Goal: Book appointment/travel/reservation

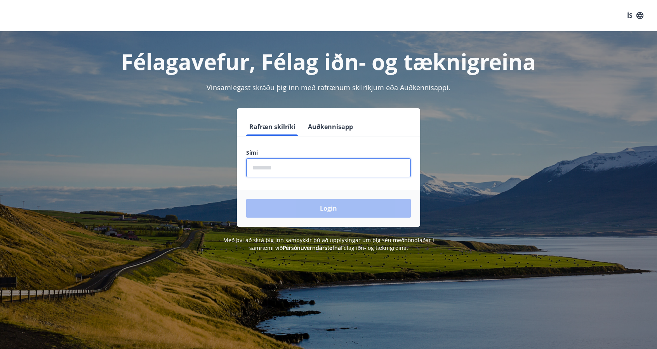
click at [278, 167] on input "phone" at bounding box center [328, 167] width 165 height 19
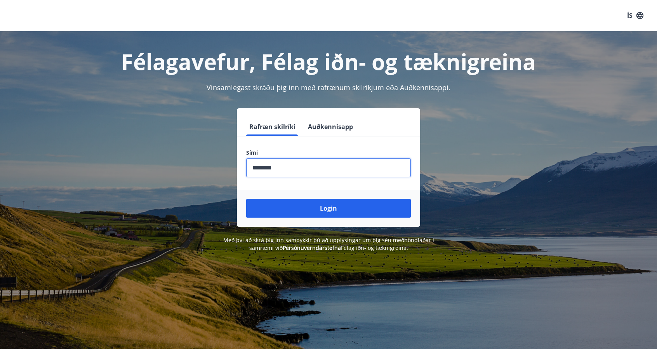
type input "********"
click at [246, 199] on button "Login" at bounding box center [328, 208] width 165 height 19
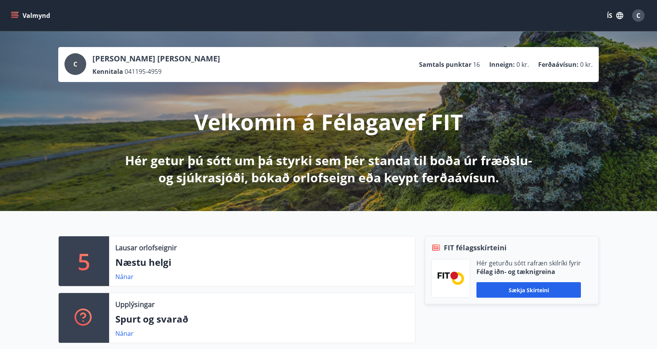
click at [167, 252] on div "Lausar orlofseignir Næstu helgi Nánar" at bounding box center [262, 261] width 306 height 50
click at [127, 279] on link "Nánar" at bounding box center [124, 276] width 18 height 9
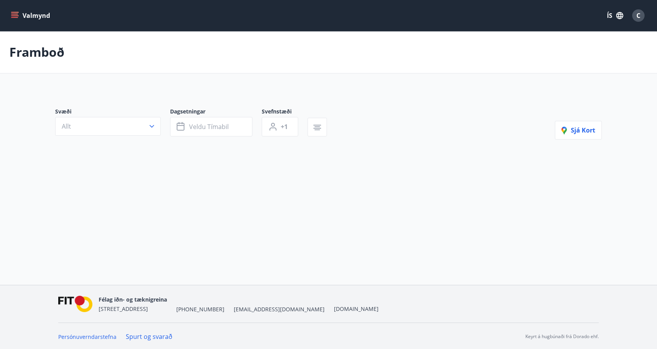
type input "*"
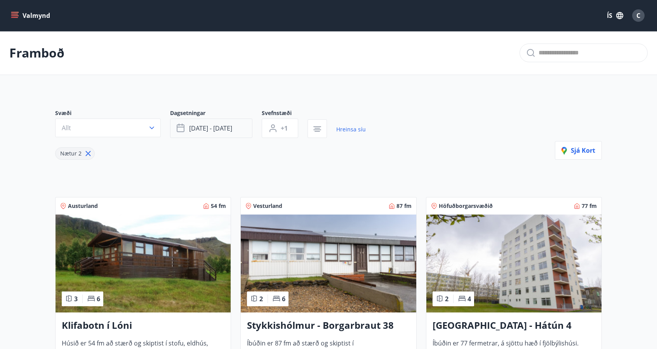
click at [203, 121] on button "sep 26 - sep 29" at bounding box center [211, 127] width 82 height 19
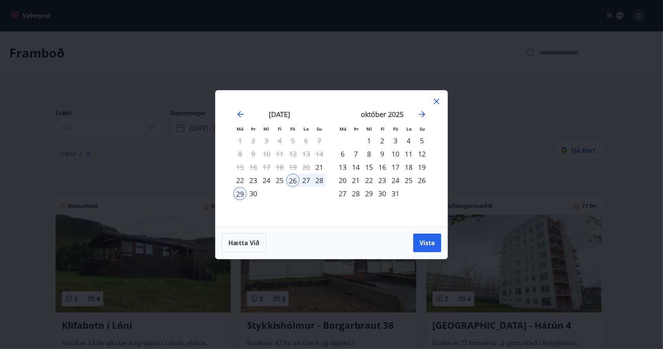
drag, startPoint x: 394, startPoint y: 141, endPoint x: 409, endPoint y: 141, distance: 15.1
click at [409, 141] on tr "1 2 3 4 5" at bounding box center [382, 140] width 92 height 13
click at [409, 141] on div "4" at bounding box center [408, 140] width 13 height 13
click at [423, 142] on div "5" at bounding box center [421, 140] width 13 height 13
click at [423, 243] on span "Vista" at bounding box center [428, 243] width 16 height 9
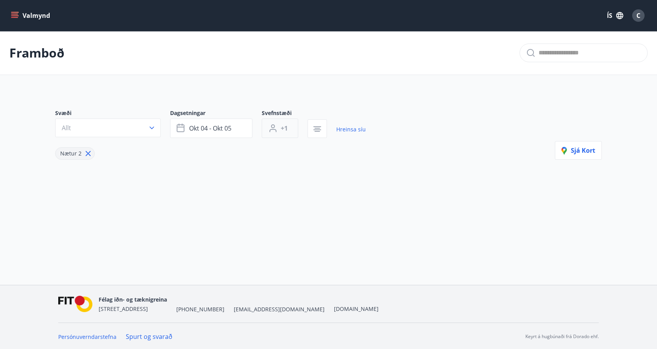
click at [291, 127] on button "+1" at bounding box center [280, 127] width 37 height 19
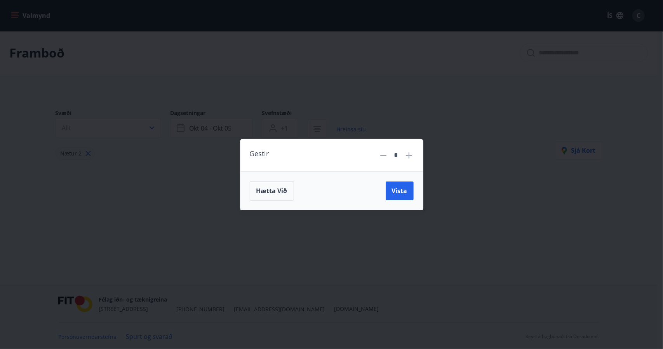
click at [409, 157] on icon at bounding box center [409, 155] width 6 height 6
click at [409, 157] on icon at bounding box center [408, 155] width 9 height 9
click at [410, 157] on icon at bounding box center [408, 155] width 9 height 9
type input "*"
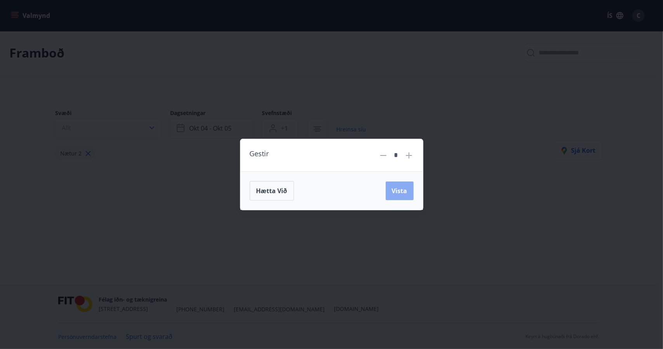
click at [404, 188] on span "Vista" at bounding box center [400, 190] width 16 height 9
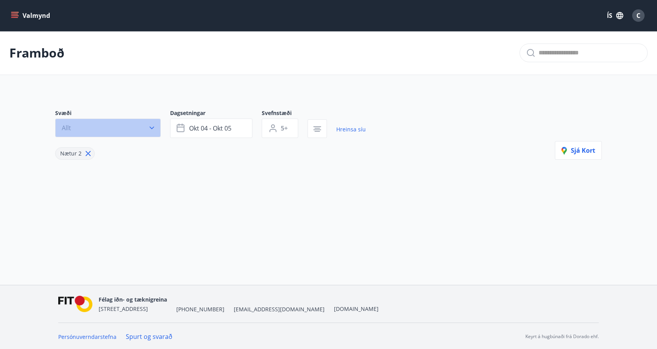
click at [116, 126] on button "Allt" at bounding box center [108, 127] width 106 height 19
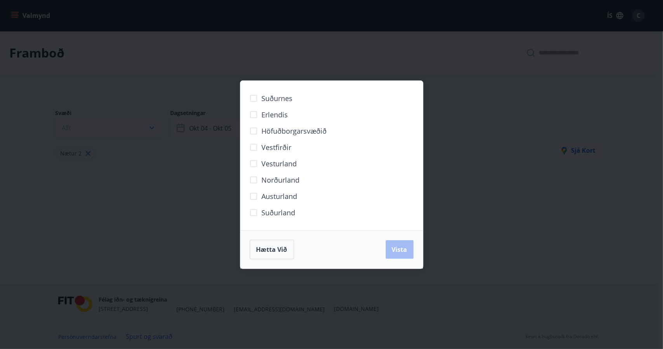
click at [172, 220] on div "Suðurnes Erlendis Höfuðborgarsvæðið Vestfirðir Vesturland Norðurland Austurland…" at bounding box center [331, 174] width 663 height 349
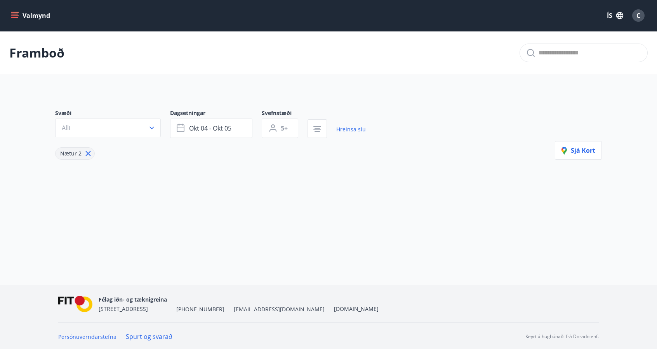
click at [87, 154] on icon at bounding box center [88, 153] width 9 height 9
type input "*"
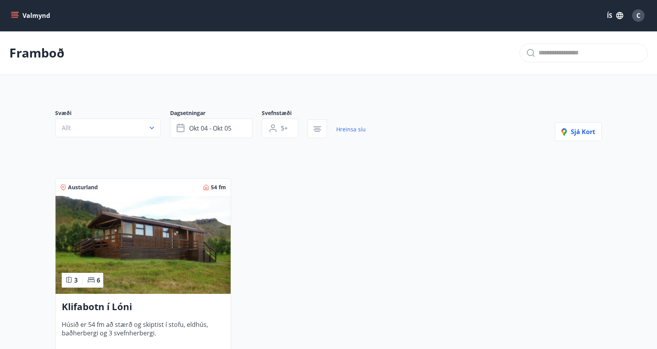
scroll to position [117, 0]
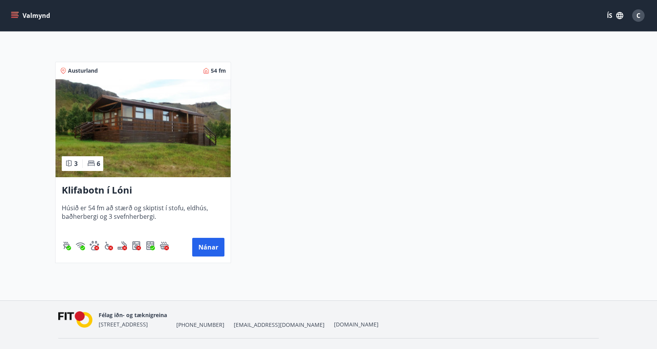
click at [131, 190] on h3 "Klifabotn í Lóni" at bounding box center [143, 190] width 163 height 14
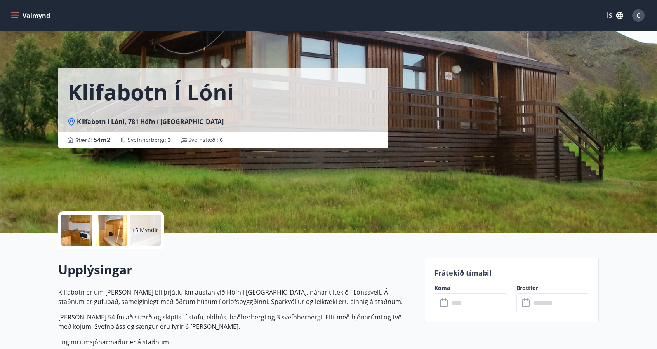
click at [79, 237] on div at bounding box center [76, 229] width 31 height 31
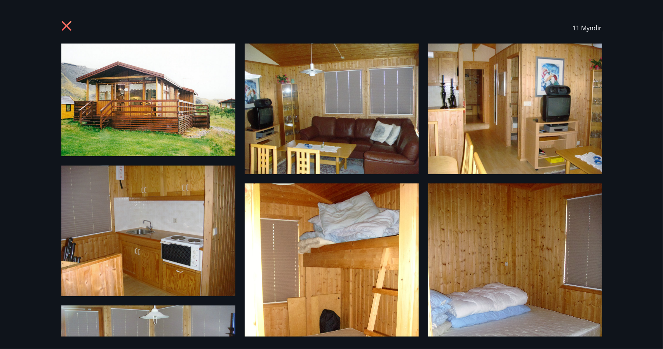
click at [67, 28] on icon at bounding box center [67, 27] width 12 height 12
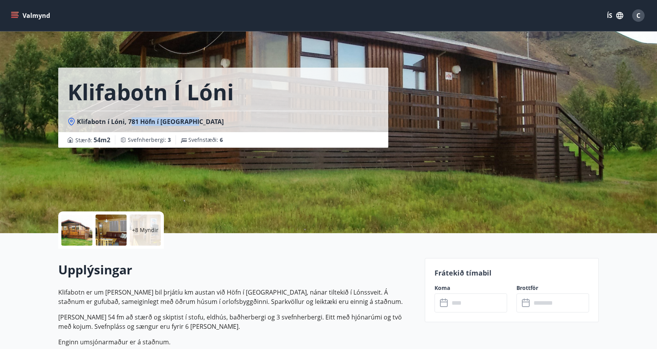
drag, startPoint x: 129, startPoint y: 122, endPoint x: 193, endPoint y: 121, distance: 64.5
click at [193, 121] on div "Klifabotn í Lóni, 781 Höfn í Hornafirði" at bounding box center [224, 121] width 312 height 9
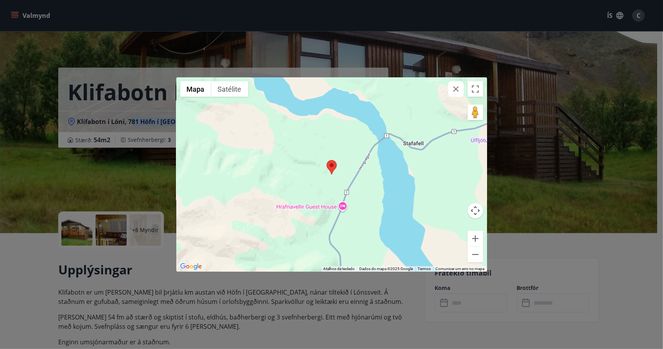
click at [476, 212] on button "Controlos da câmara do mapa" at bounding box center [476, 211] width 16 height 16
click at [458, 190] on button "Ampliar" at bounding box center [456, 191] width 16 height 16
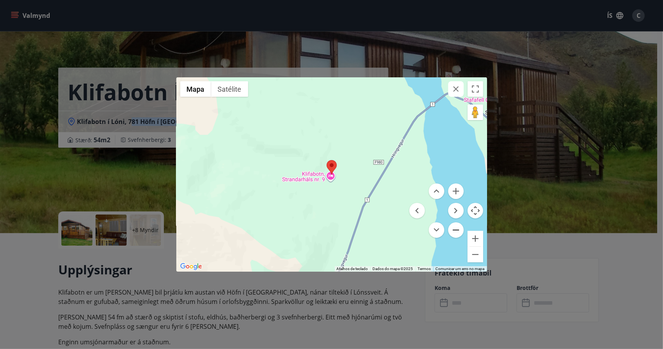
click at [452, 231] on button "Reduzir" at bounding box center [456, 230] width 16 height 16
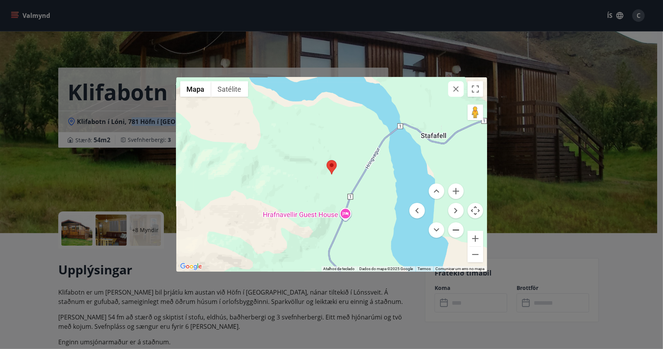
click at [454, 227] on button "Reduzir" at bounding box center [456, 230] width 16 height 16
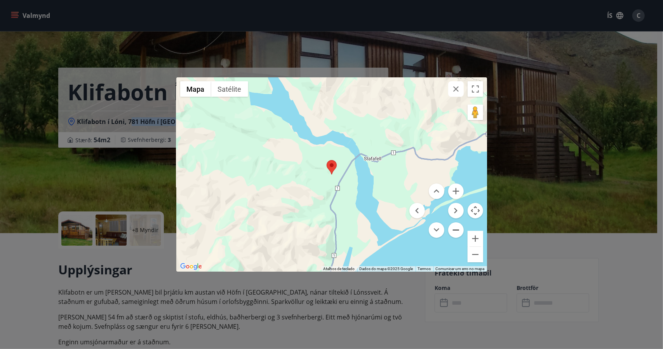
click at [454, 227] on button "Reduzir" at bounding box center [456, 230] width 16 height 16
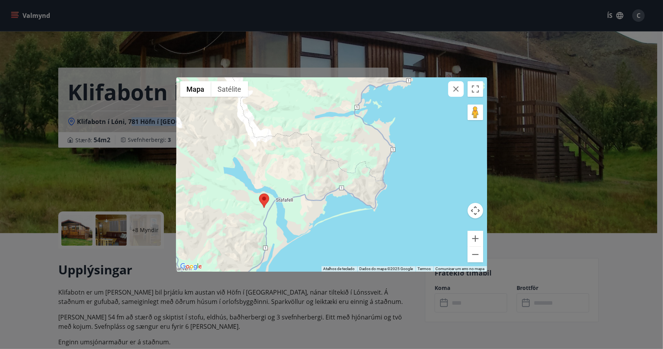
drag, startPoint x: 349, startPoint y: 189, endPoint x: 279, endPoint y: 223, distance: 77.7
click at [279, 223] on div at bounding box center [331, 174] width 311 height 194
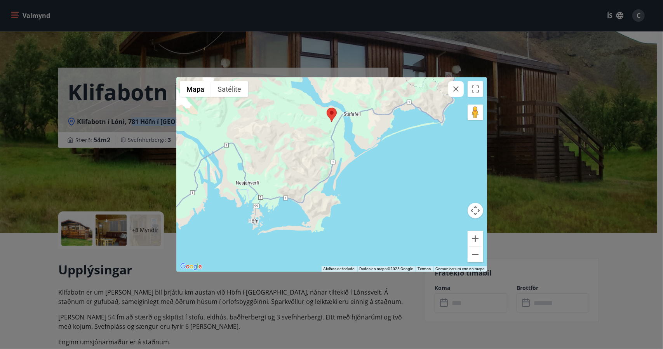
drag, startPoint x: 342, startPoint y: 160, endPoint x: 336, endPoint y: 167, distance: 9.2
click at [373, 112] on div at bounding box center [331, 174] width 311 height 194
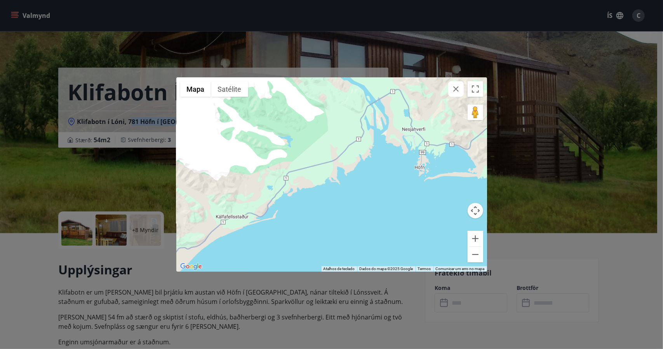
drag, startPoint x: 329, startPoint y: 179, endPoint x: 449, endPoint y: 158, distance: 121.5
click at [449, 158] on div at bounding box center [331, 174] width 311 height 194
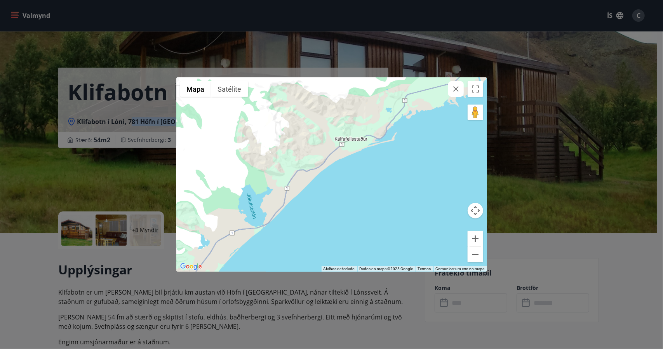
drag, startPoint x: 309, startPoint y: 211, endPoint x: 427, endPoint y: 133, distance: 140.7
click at [427, 133] on div at bounding box center [331, 174] width 311 height 194
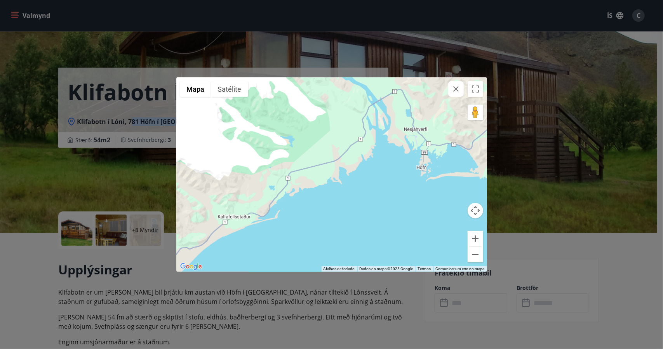
drag, startPoint x: 206, startPoint y: 251, endPoint x: 197, endPoint y: 254, distance: 9.4
click at [192, 261] on div at bounding box center [331, 174] width 311 height 194
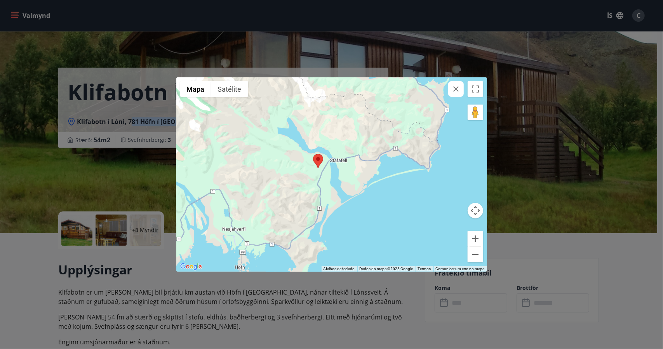
drag, startPoint x: 311, startPoint y: 177, endPoint x: 198, endPoint y: 225, distance: 123.1
click at [197, 226] on div at bounding box center [331, 174] width 311 height 194
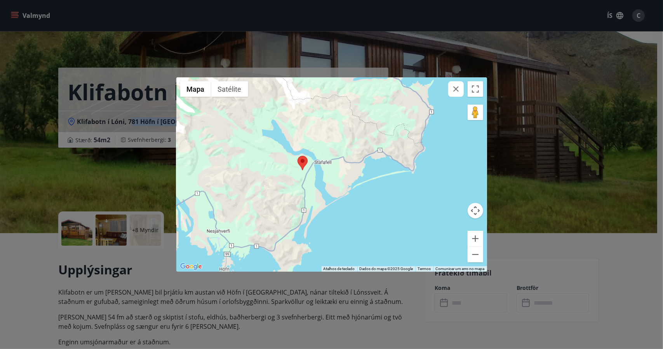
drag, startPoint x: 283, startPoint y: 203, endPoint x: 412, endPoint y: 143, distance: 142.5
click at [405, 146] on div at bounding box center [331, 174] width 311 height 194
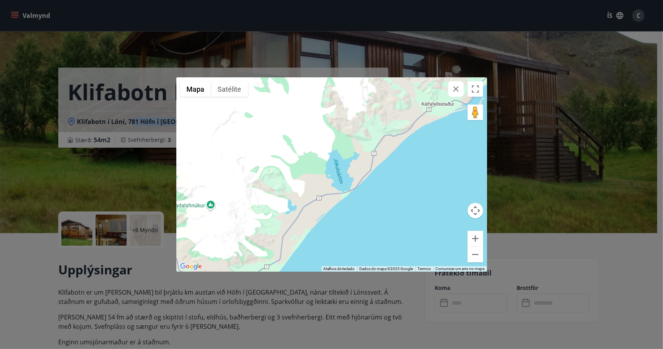
drag, startPoint x: 313, startPoint y: 202, endPoint x: 402, endPoint y: 124, distance: 118.9
click at [402, 124] on div at bounding box center [331, 174] width 311 height 194
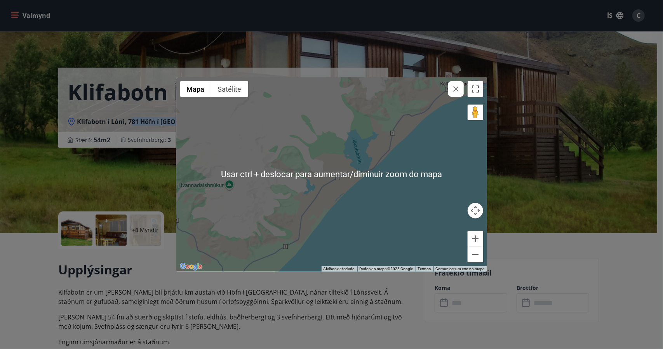
click at [476, 86] on button "Ativar/desativar vista de ecrã inteiro" at bounding box center [476, 89] width 16 height 16
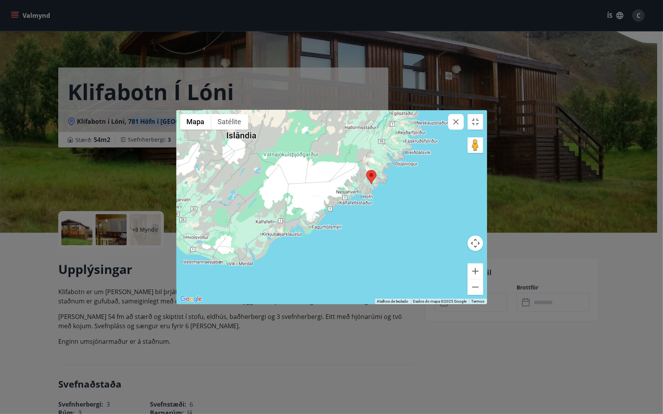
drag, startPoint x: 218, startPoint y: 225, endPoint x: 242, endPoint y: 232, distance: 24.7
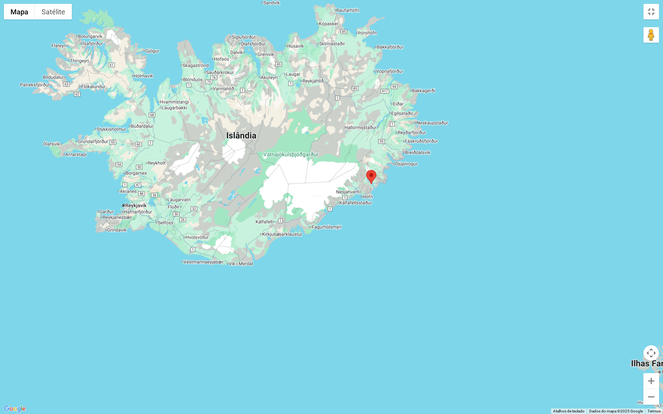
click at [242, 232] on div at bounding box center [331, 207] width 663 height 414
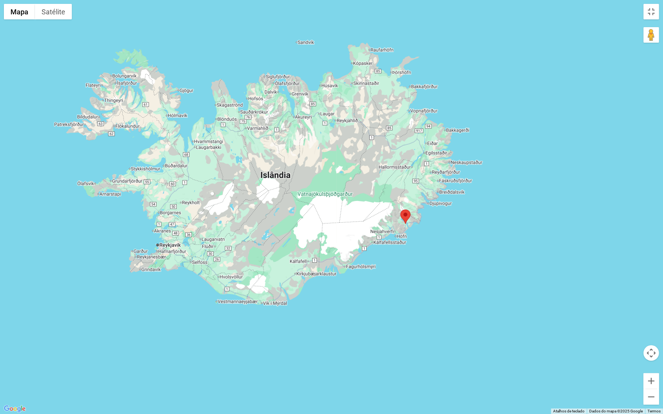
drag, startPoint x: 252, startPoint y: 185, endPoint x: 261, endPoint y: 204, distance: 21.5
click at [261, 204] on div at bounding box center [331, 207] width 663 height 414
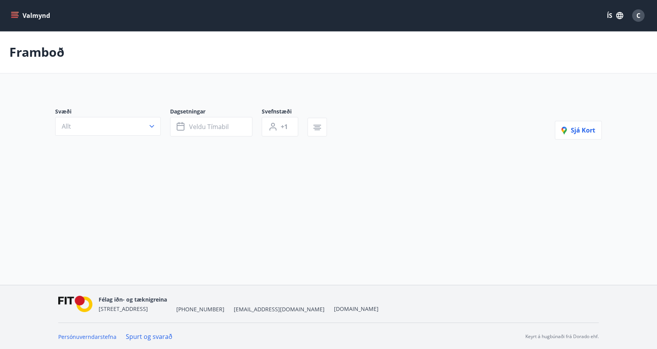
type input "*"
